Goal: Task Accomplishment & Management: Complete application form

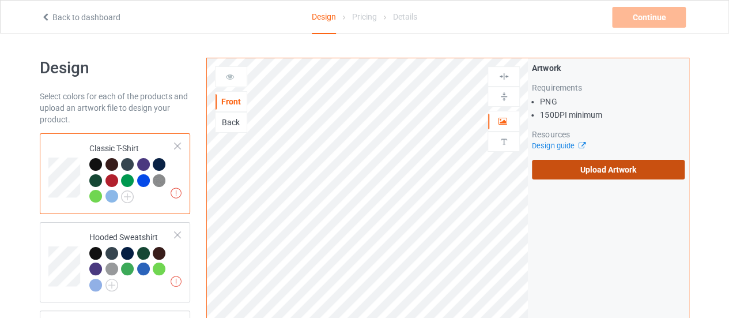
click at [578, 173] on label "Upload Artwork" at bounding box center [608, 170] width 153 height 20
click at [0, 0] on input "Upload Artwork" at bounding box center [0, 0] width 0 height 0
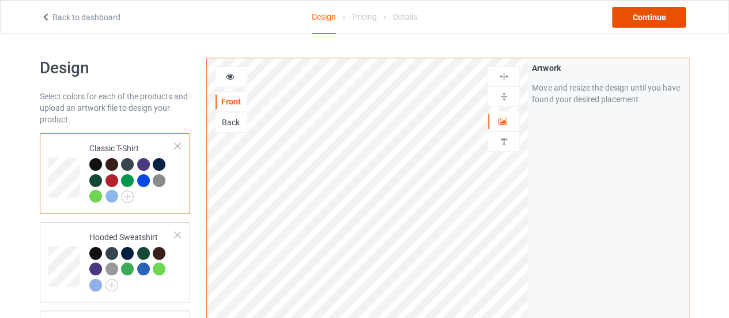
click at [641, 20] on div "Continue" at bounding box center [649, 17] width 74 height 21
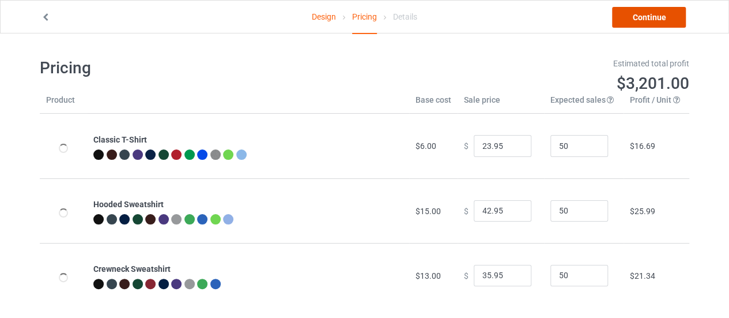
click at [639, 27] on link "Continue" at bounding box center [649, 17] width 74 height 21
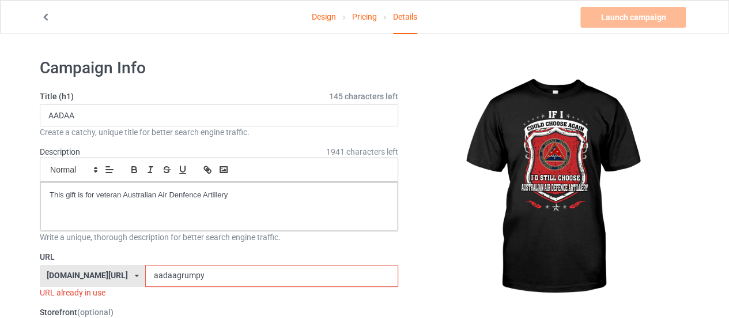
click at [177, 277] on input "aadaagrumpy" at bounding box center [271, 276] width 252 height 22
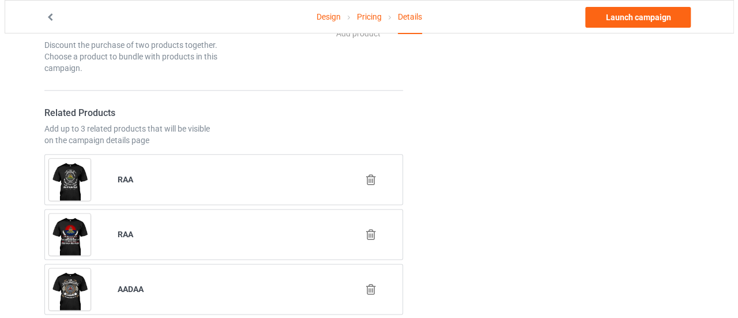
scroll to position [632, 0]
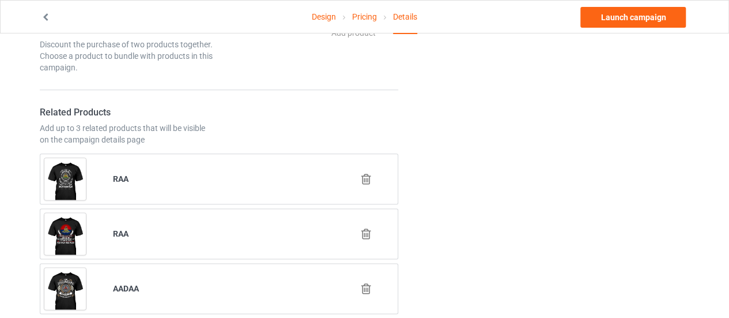
type input "aadaachoose"
click at [369, 231] on icon at bounding box center [366, 234] width 14 height 12
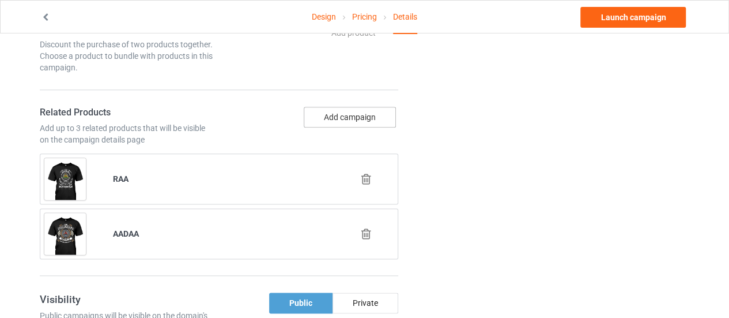
click at [364, 120] on button "Add campaign" at bounding box center [350, 117] width 92 height 21
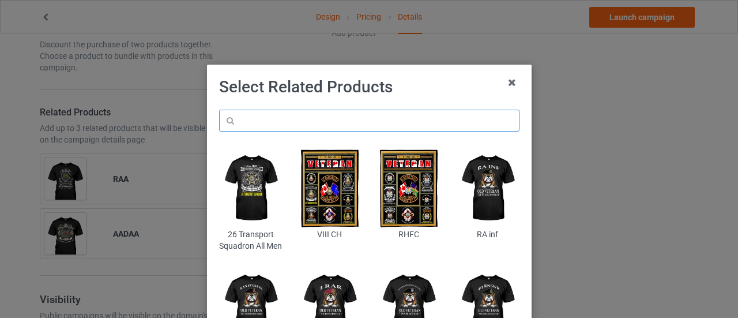
click at [315, 123] on input "text" at bounding box center [369, 120] width 300 height 22
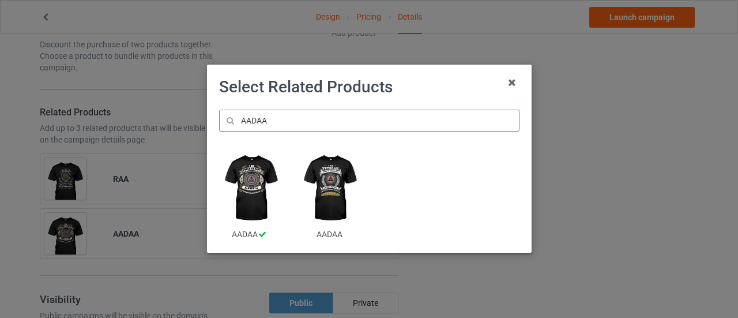
type input "AADAA"
click at [342, 205] on img at bounding box center [329, 188] width 63 height 78
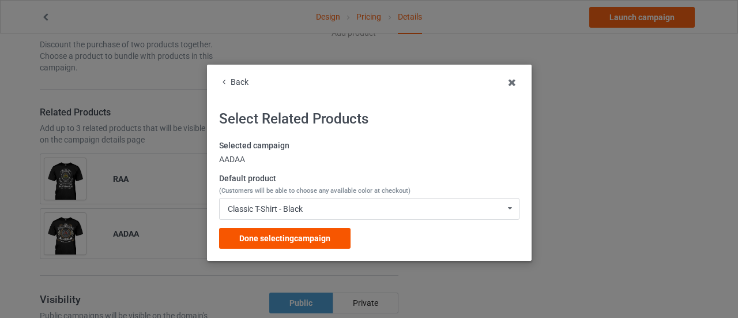
click at [310, 232] on div "Done selecting campaign" at bounding box center [284, 238] width 131 height 21
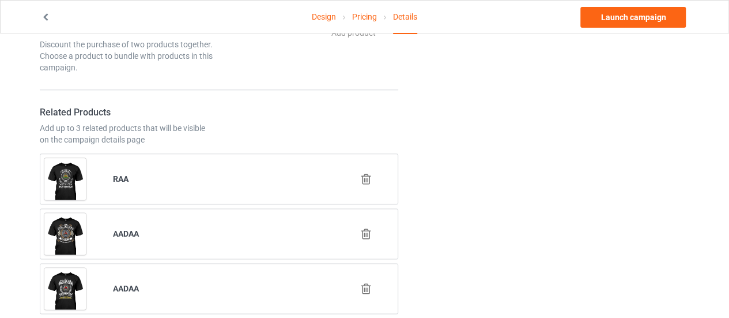
click at [368, 173] on icon at bounding box center [366, 179] width 14 height 12
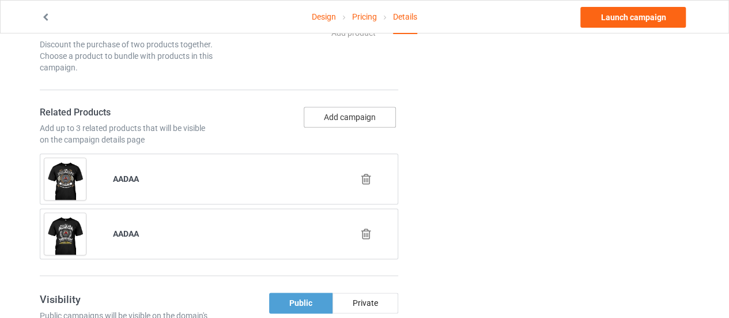
click at [357, 120] on button "Add campaign" at bounding box center [350, 117] width 92 height 21
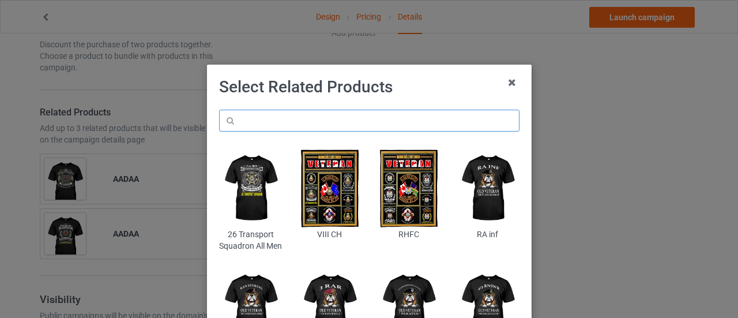
click at [357, 120] on input "text" at bounding box center [369, 120] width 300 height 22
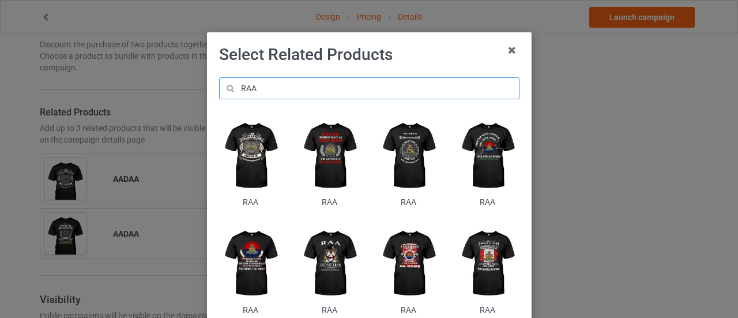
scroll to position [33, 0]
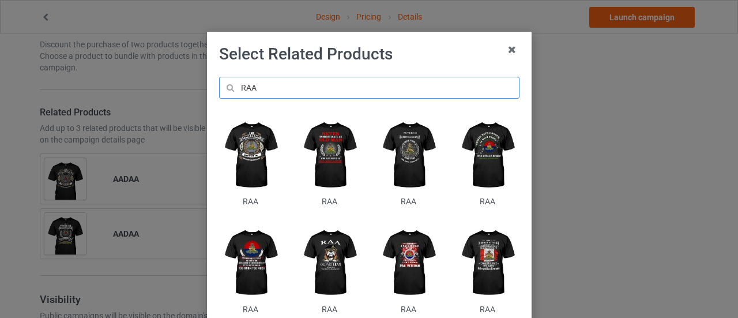
type input "RAA"
click at [469, 164] on img at bounding box center [487, 155] width 63 height 78
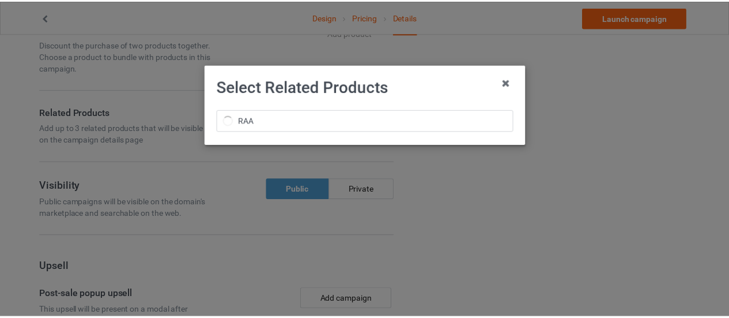
scroll to position [0, 0]
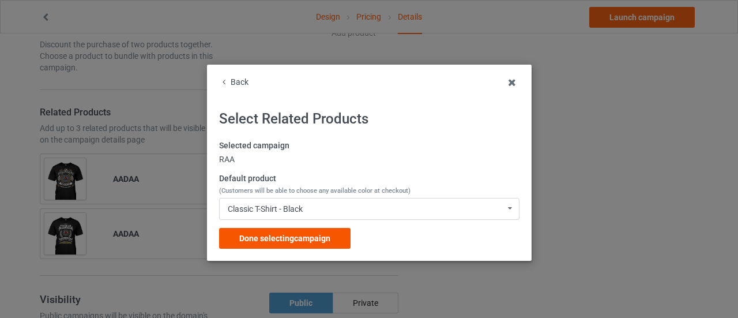
click at [293, 242] on span "Done selecting campaign" at bounding box center [284, 237] width 91 height 9
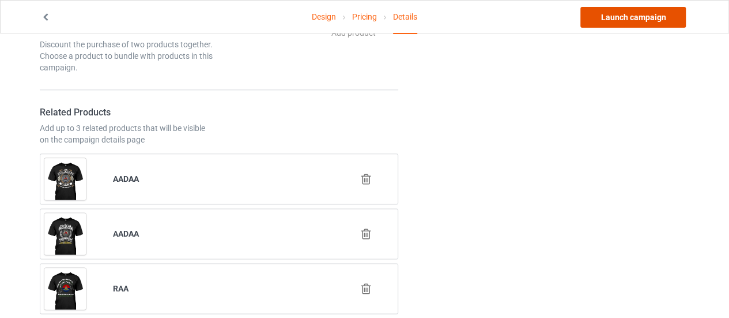
click at [598, 22] on link "Launch campaign" at bounding box center [632, 17] width 105 height 21
